Goal: Find specific page/section: Find specific page/section

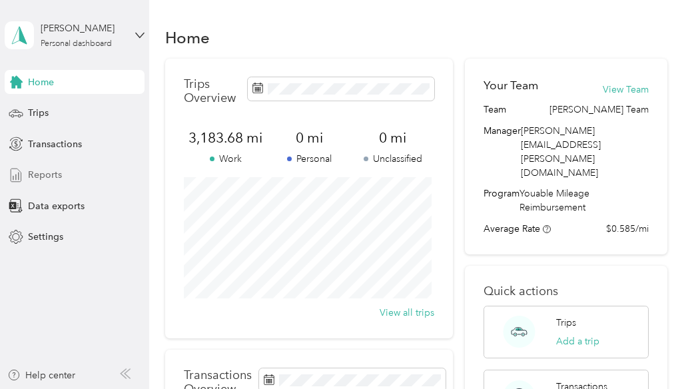
click at [21, 175] on icon at bounding box center [16, 175] width 15 height 15
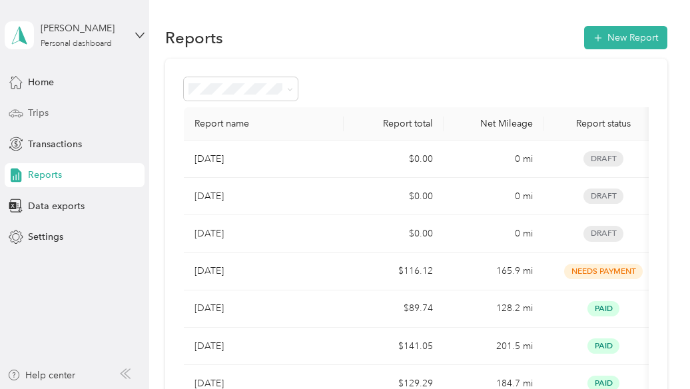
click at [69, 115] on div "Trips" at bounding box center [75, 113] width 140 height 24
